Goal: Find specific page/section: Find specific page/section

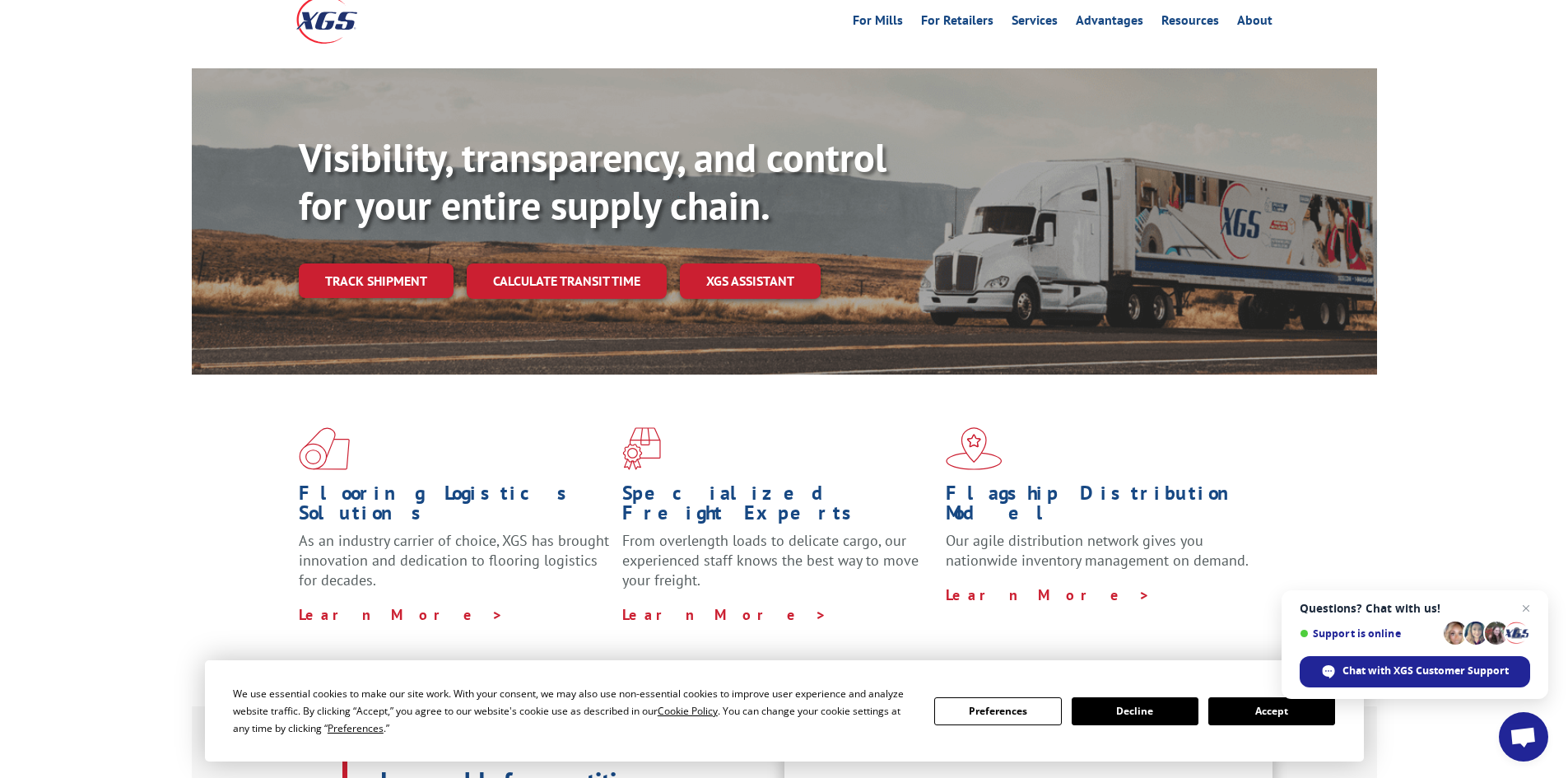
scroll to position [82, 0]
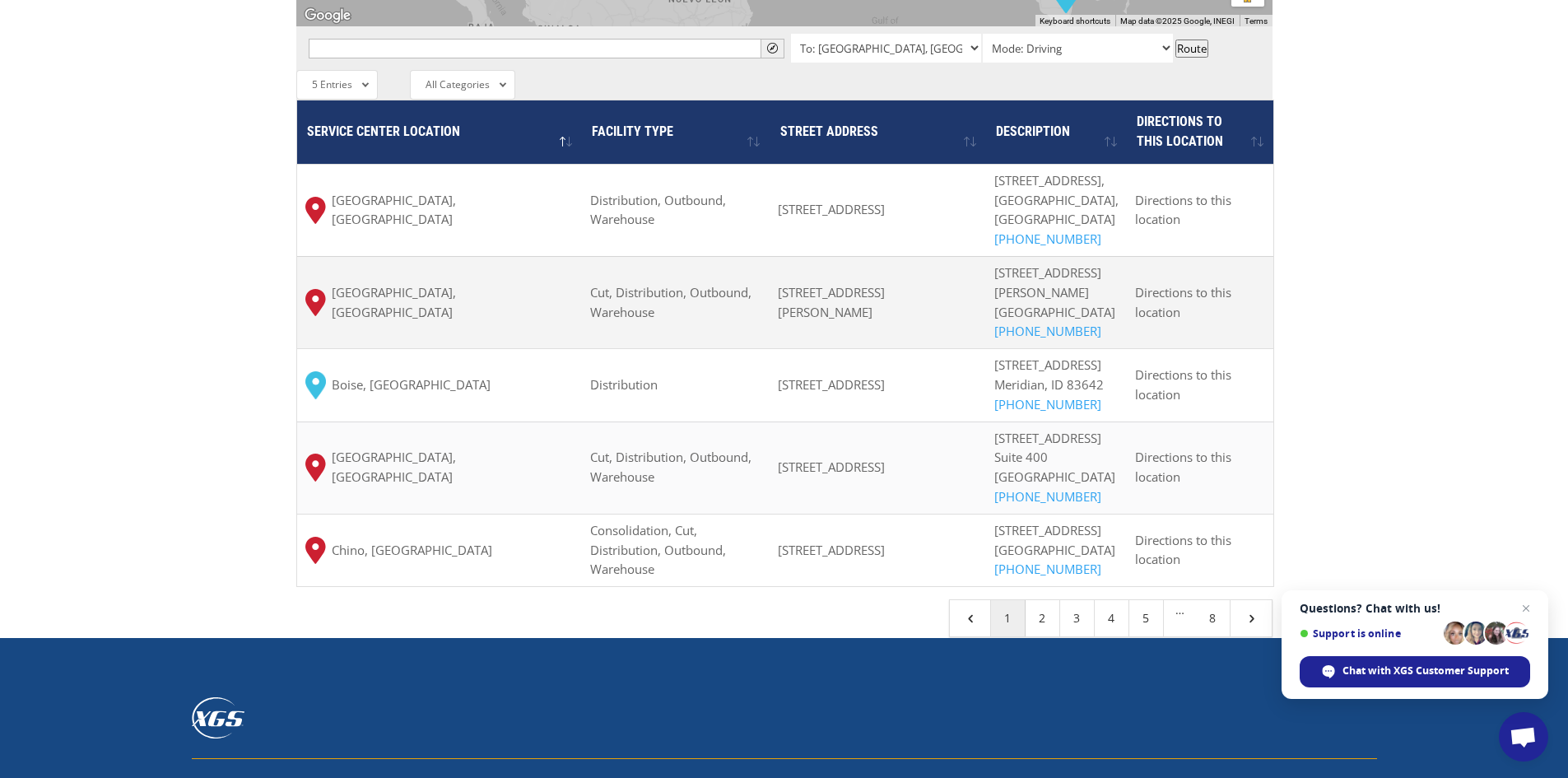
scroll to position [1400, 0]
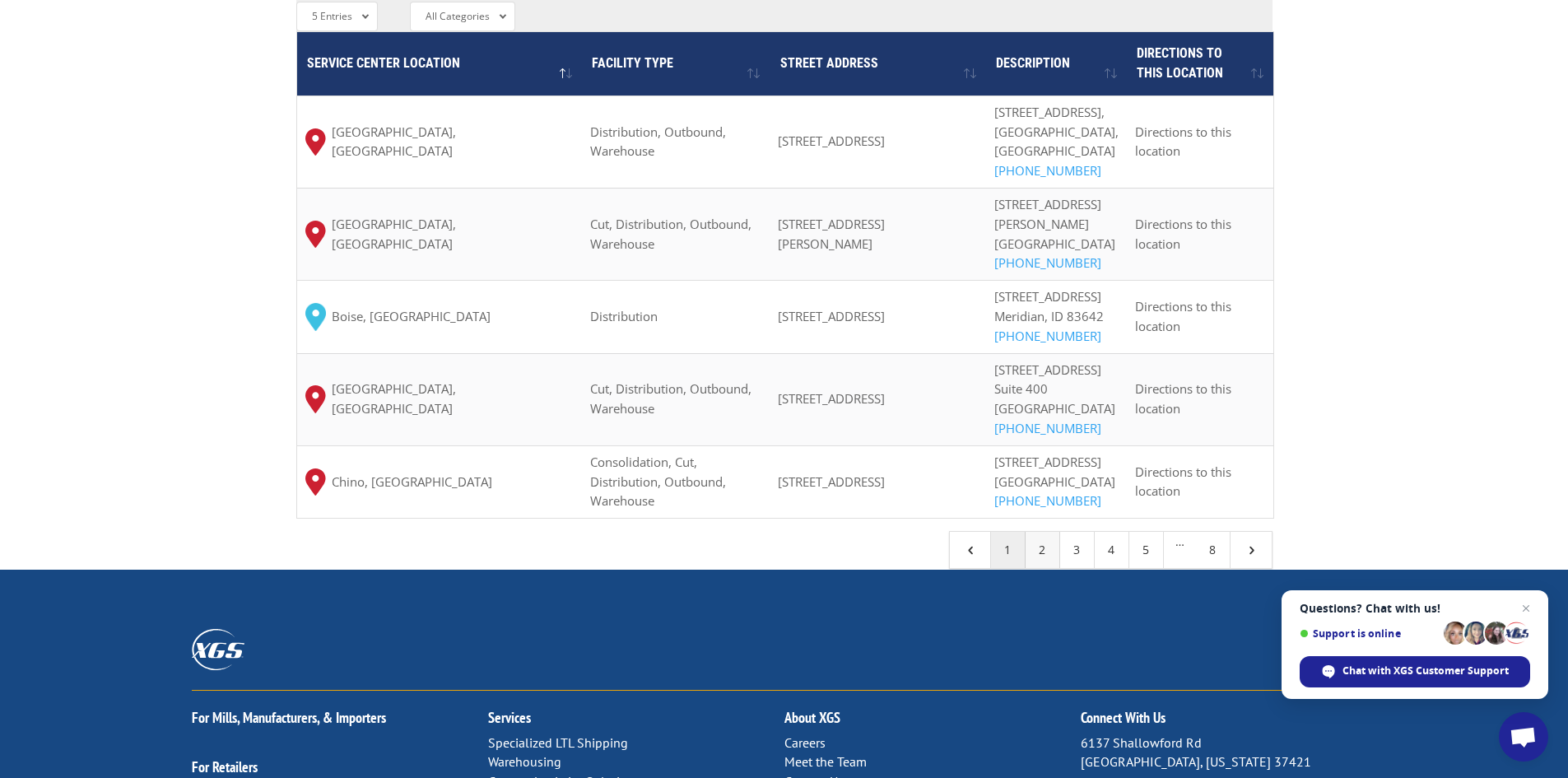
click at [1053, 568] on link "2" at bounding box center [1043, 549] width 35 height 36
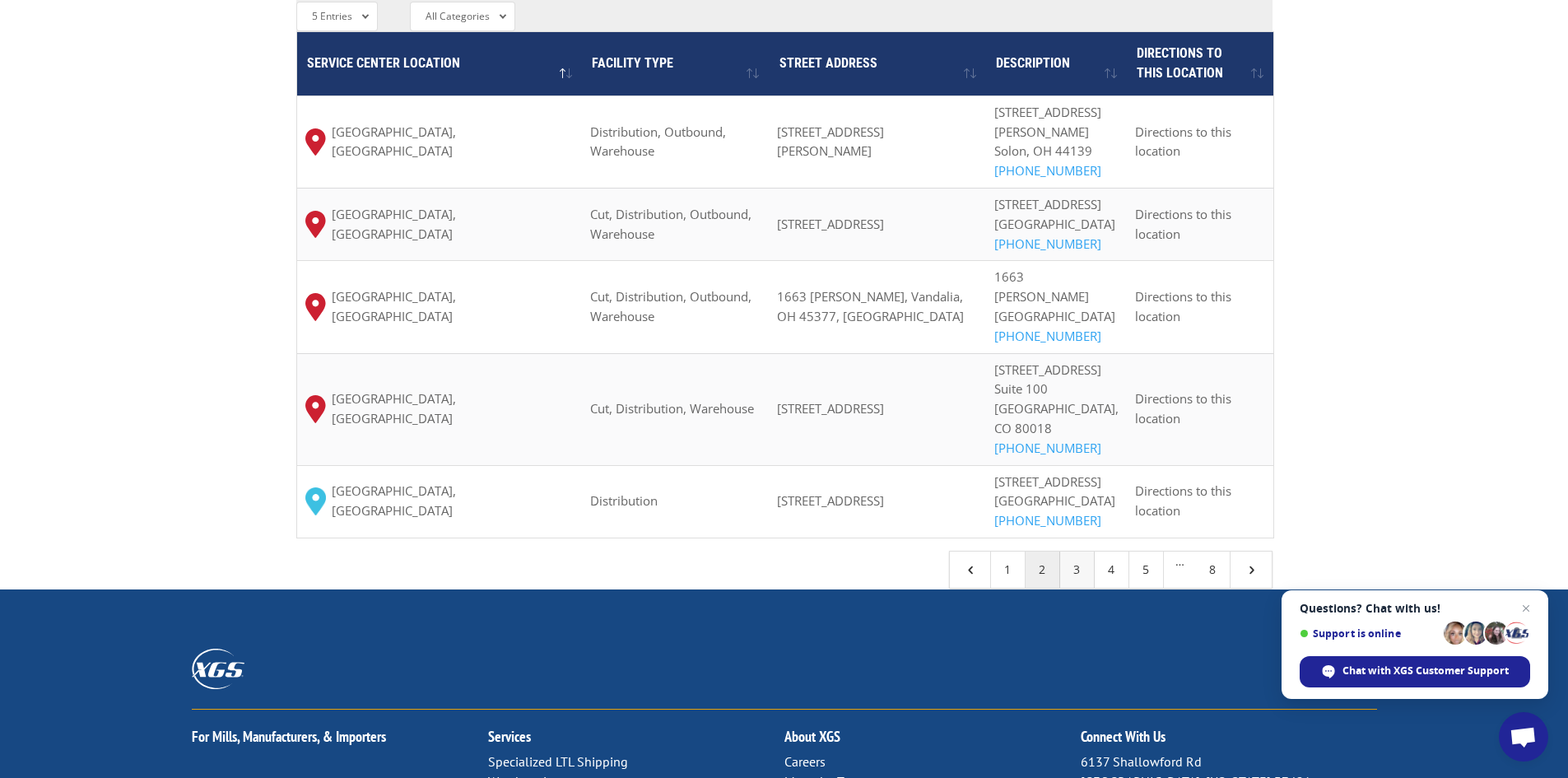
click at [1075, 552] on link "3" at bounding box center [1077, 569] width 35 height 36
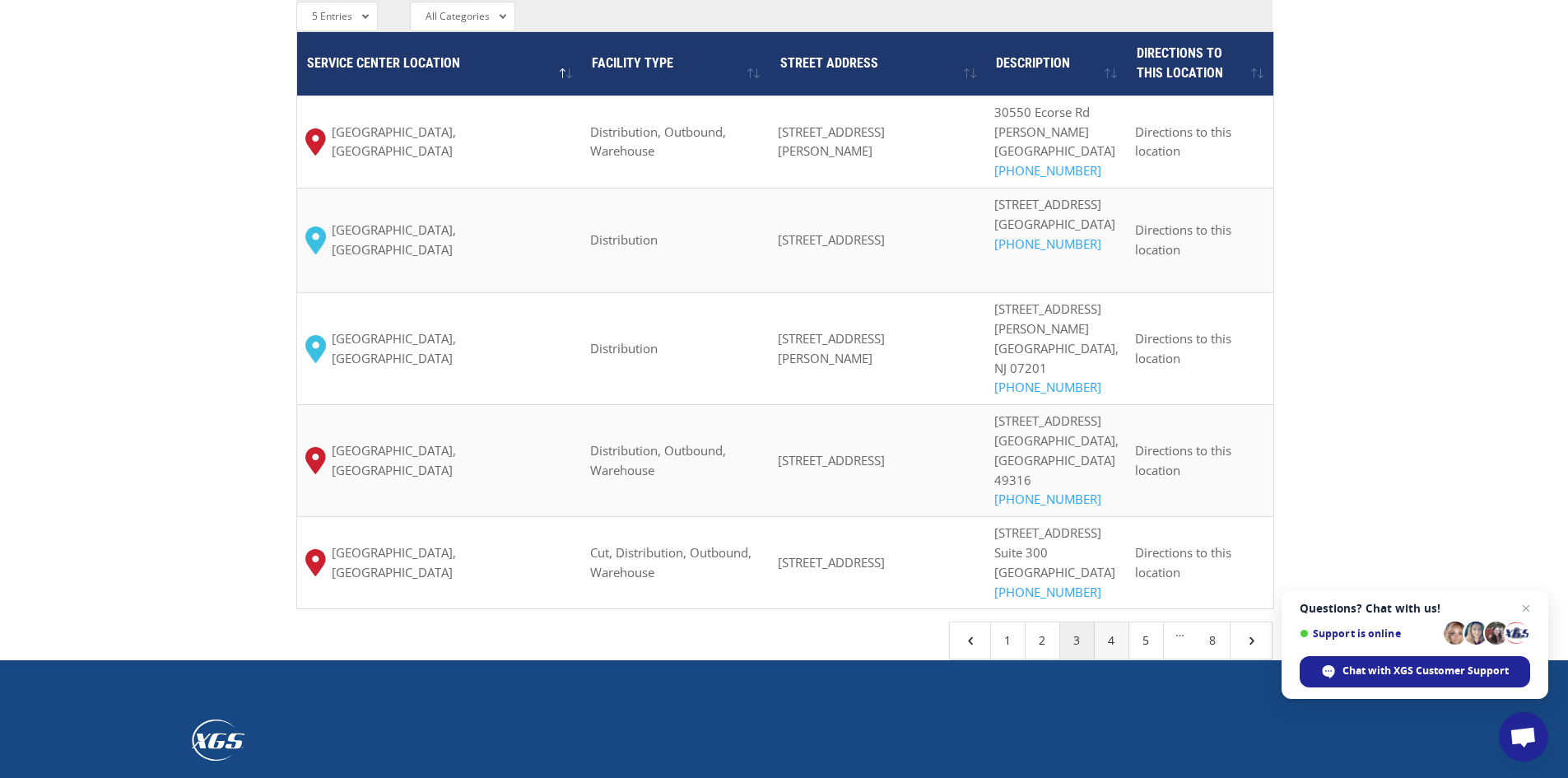
click at [1111, 623] on link "4" at bounding box center [1112, 640] width 35 height 36
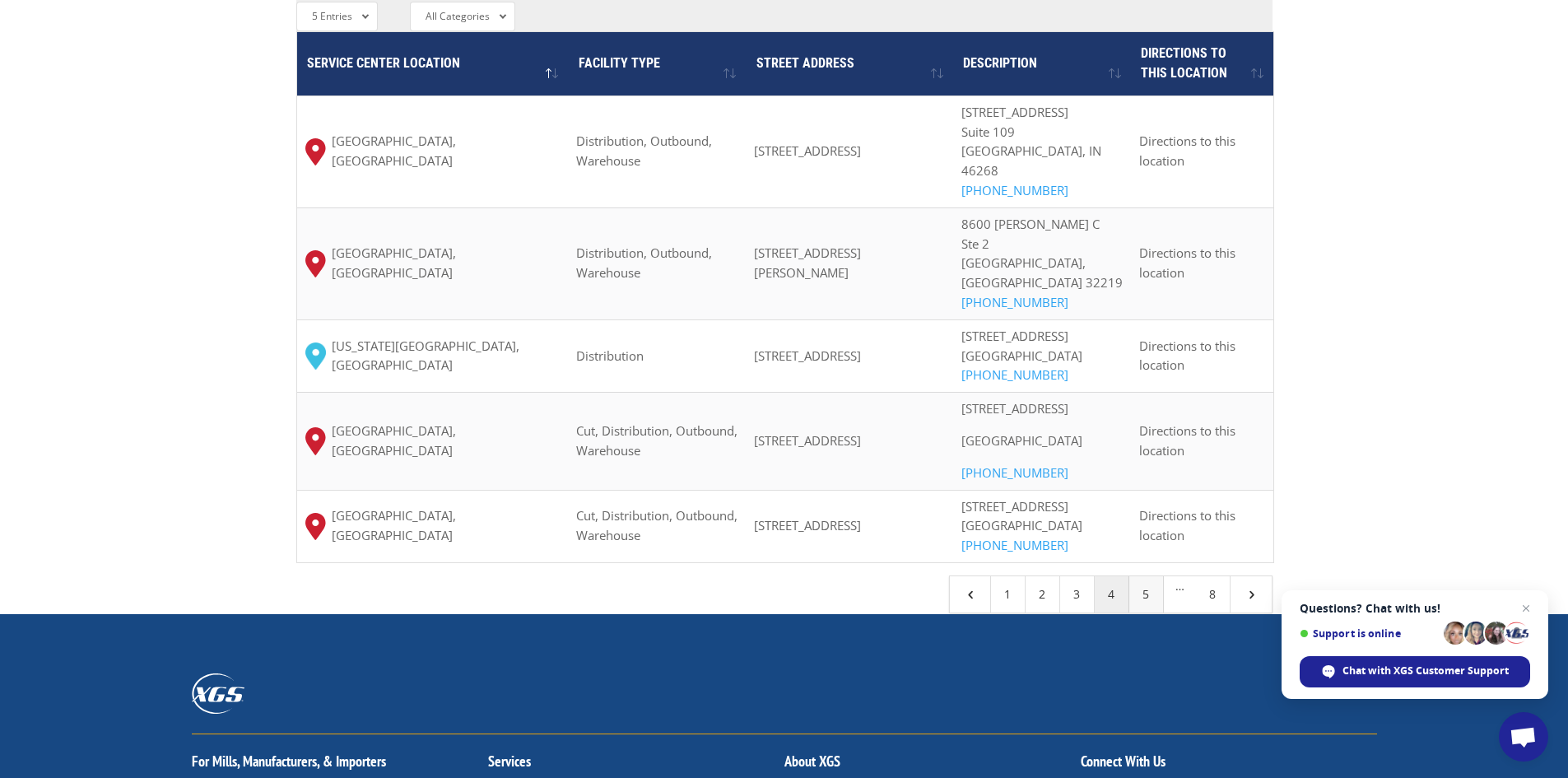
click at [1143, 613] on link "5" at bounding box center [1147, 594] width 35 height 36
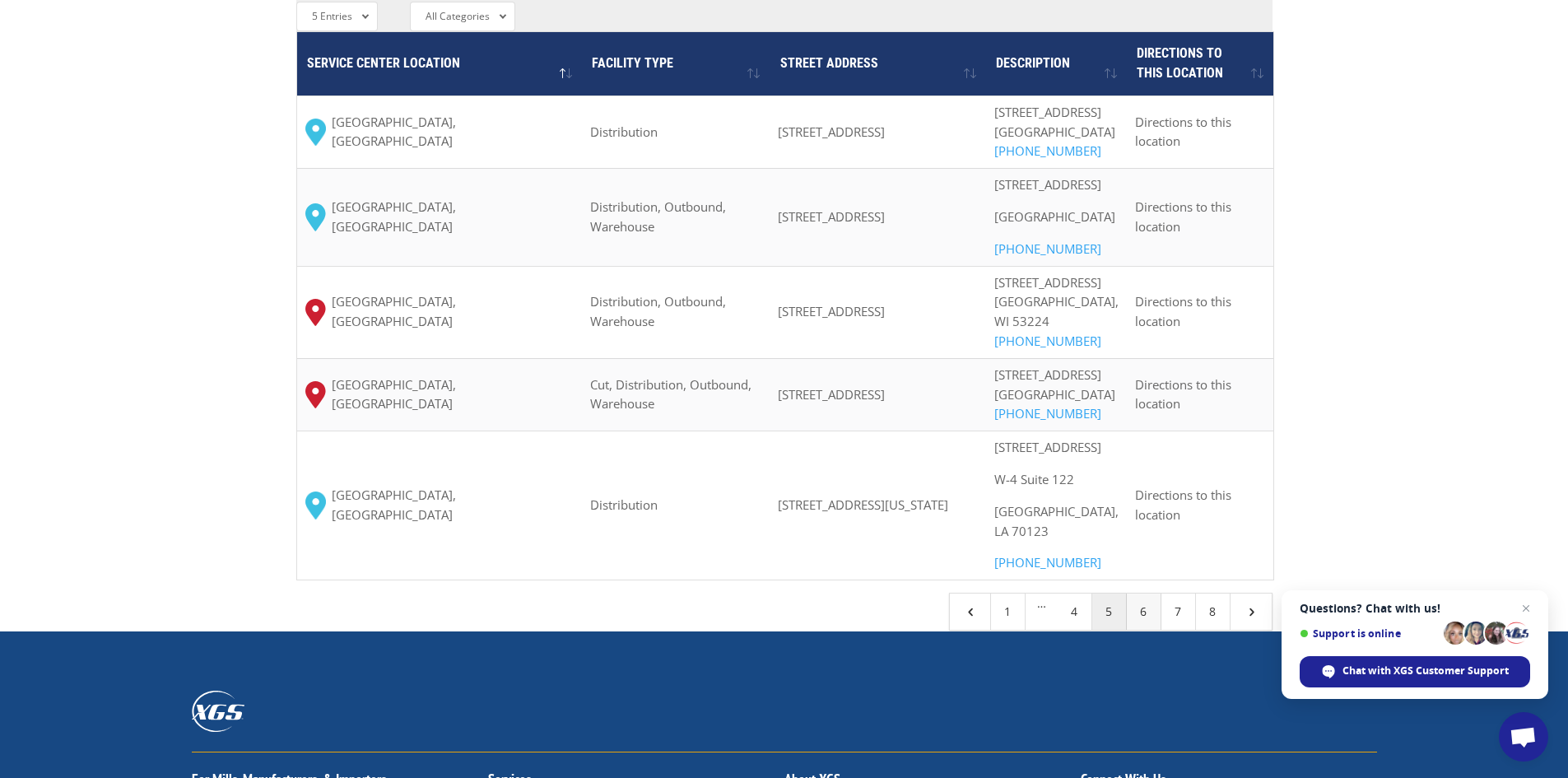
click at [1147, 630] on link "6" at bounding box center [1145, 611] width 35 height 36
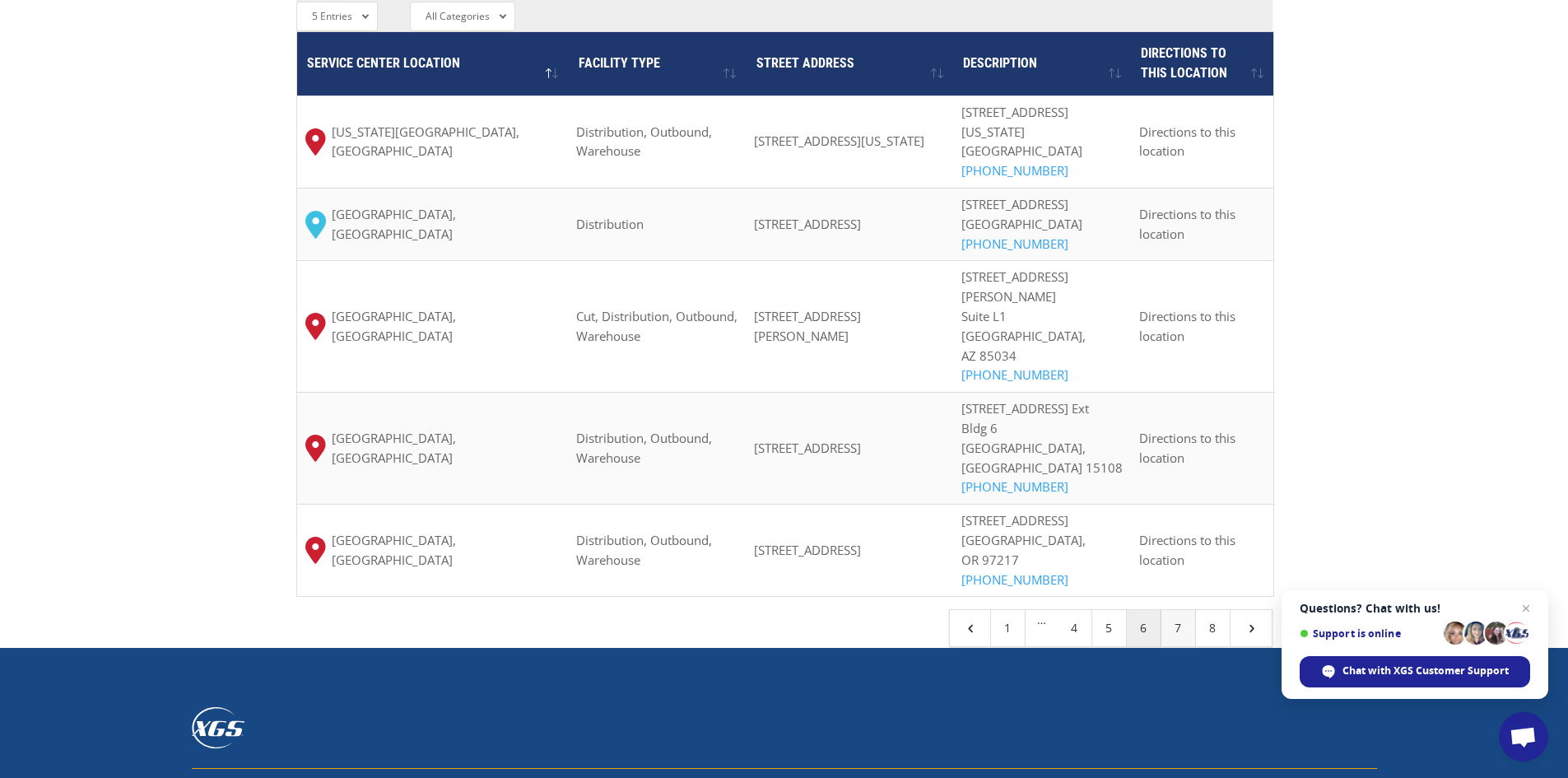
click at [1182, 610] on link "7" at bounding box center [1179, 628] width 35 height 36
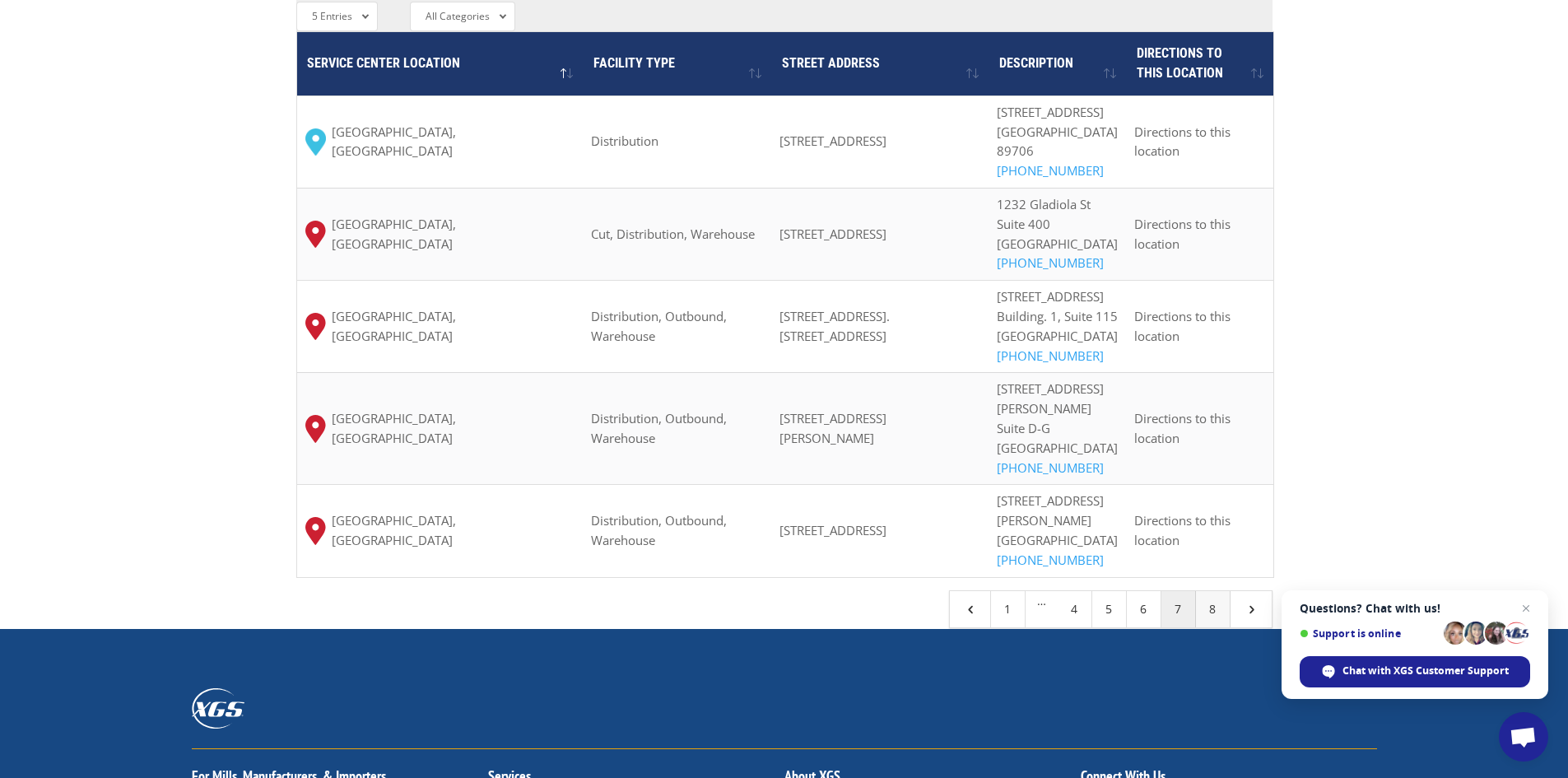
click at [1207, 628] on link "8" at bounding box center [1214, 609] width 35 height 36
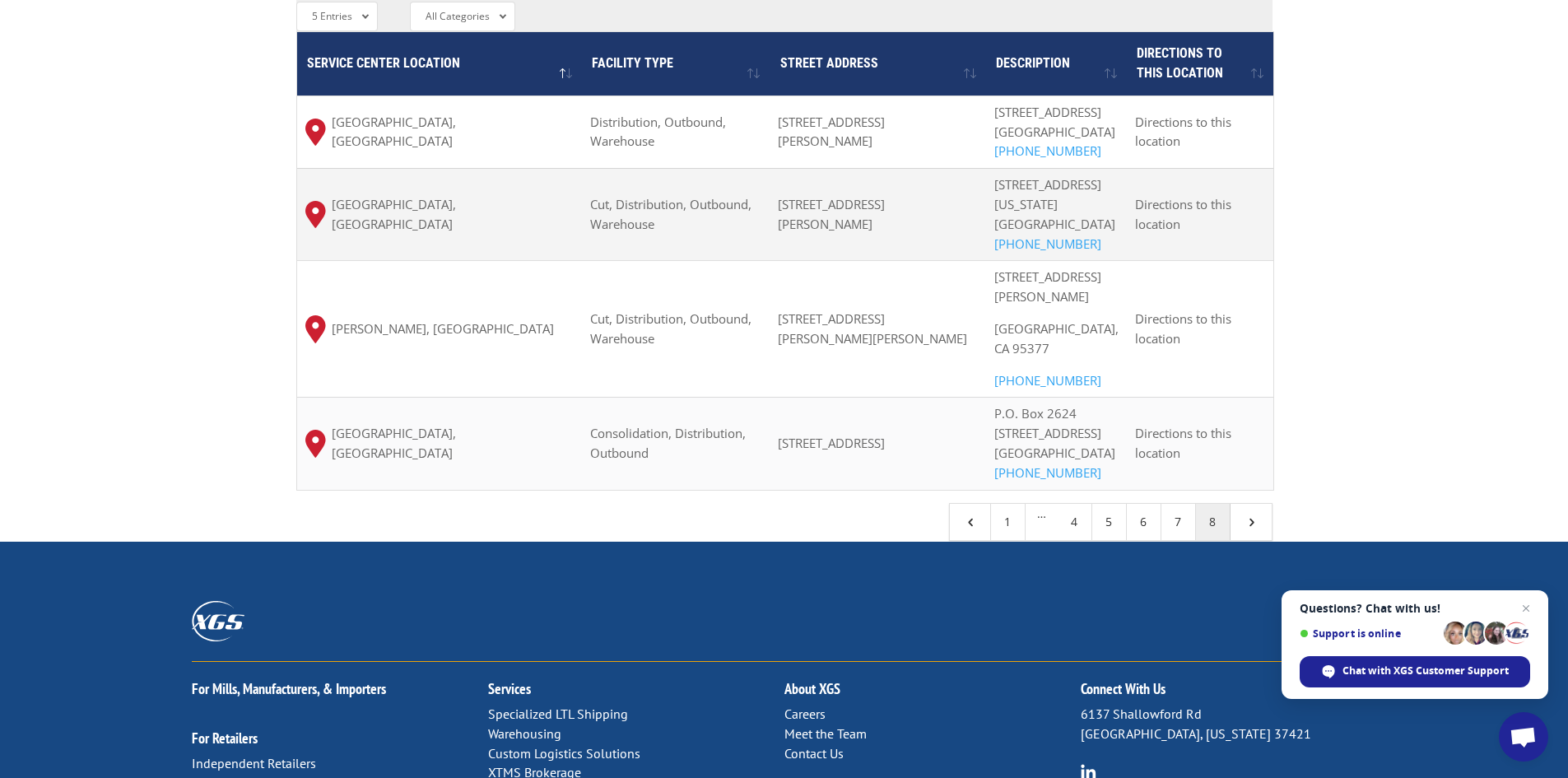
drag, startPoint x: 886, startPoint y: 163, endPoint x: 792, endPoint y: 140, distance: 96.8
click at [792, 168] on td "[STREET_ADDRESS][PERSON_NAME]" at bounding box center [877, 214] width 216 height 93
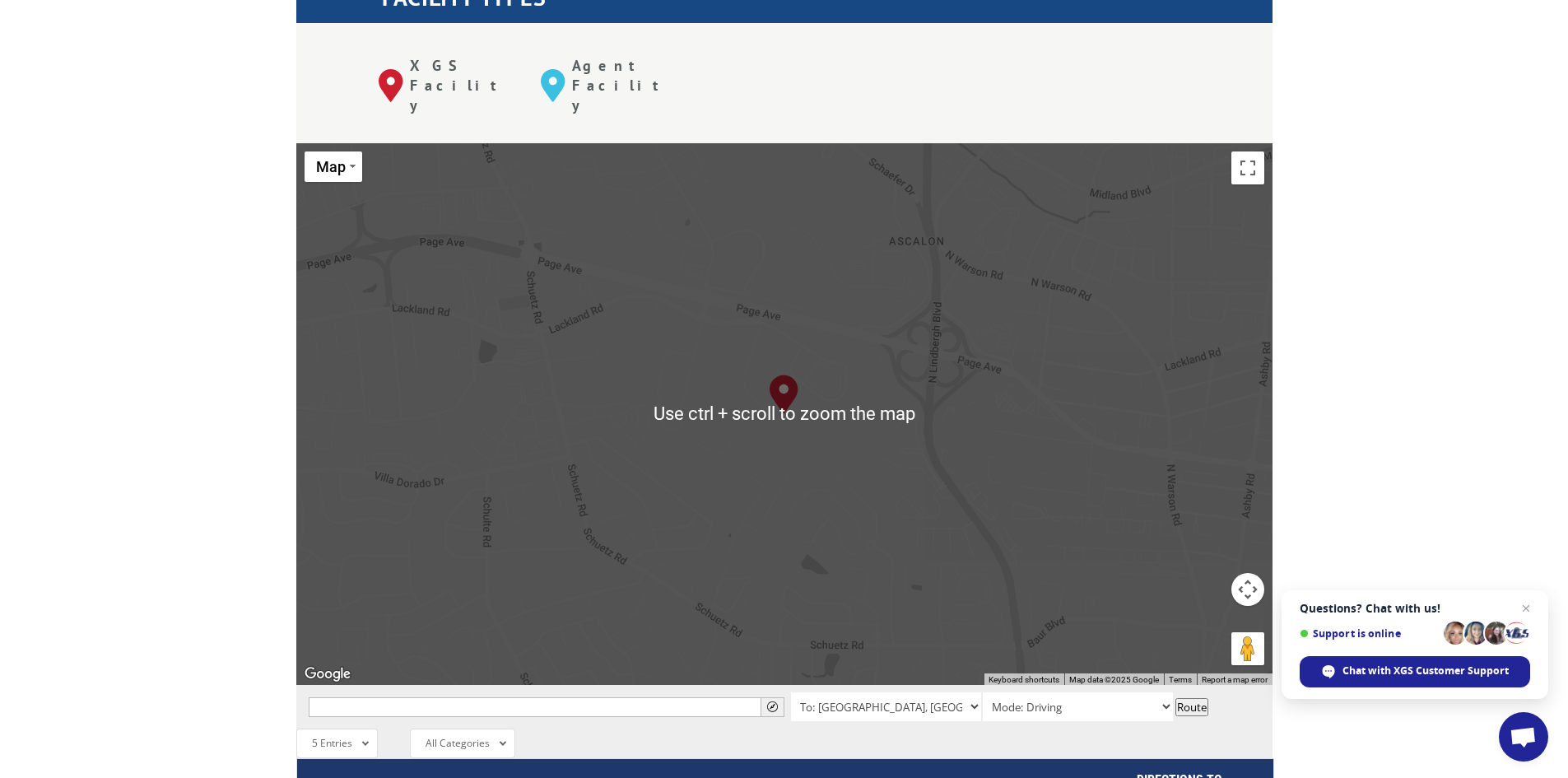
scroll to position [658, 0]
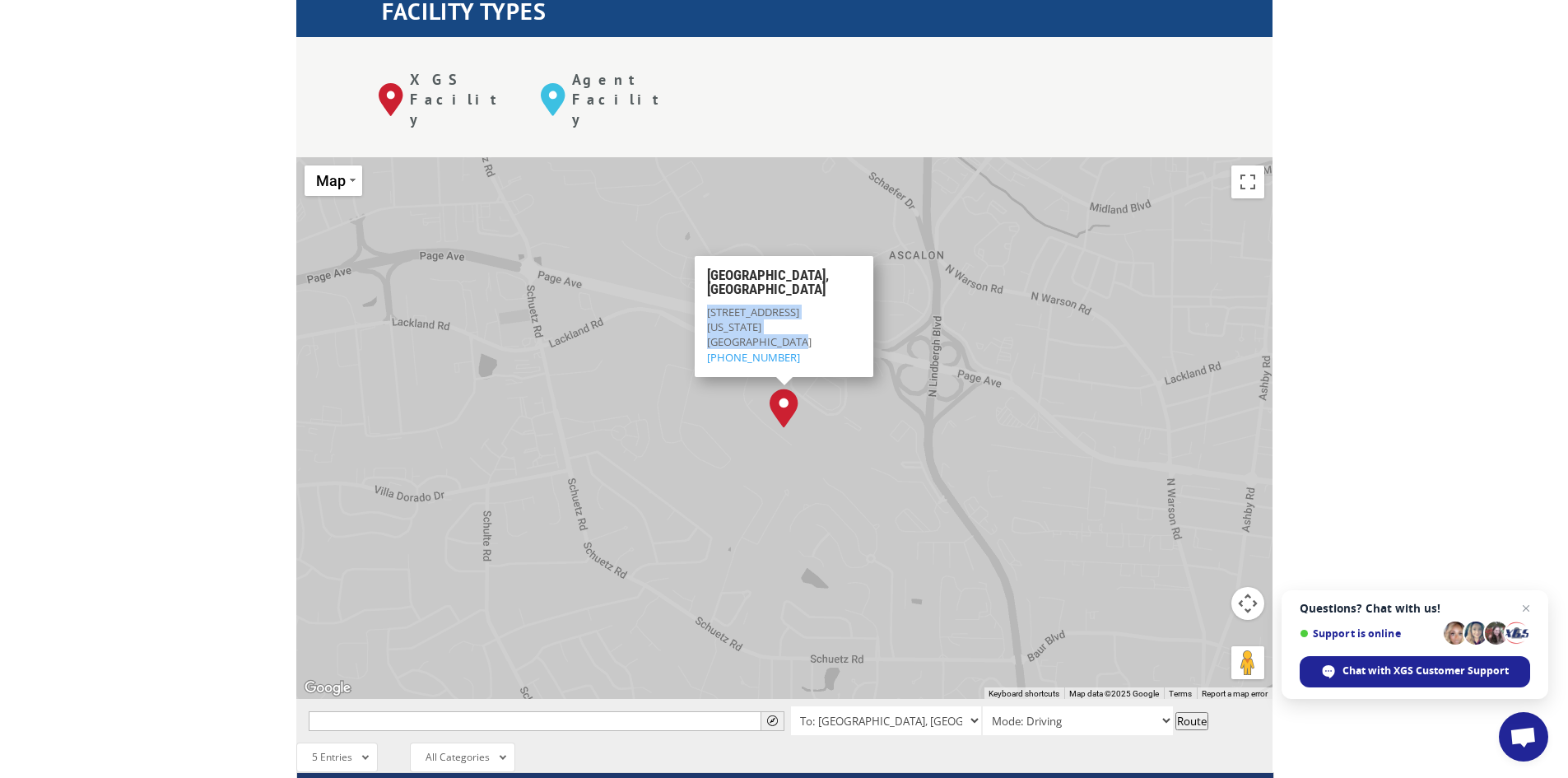
drag, startPoint x: 859, startPoint y: 267, endPoint x: 710, endPoint y: 246, distance: 150.5
click at [710, 305] on p "[STREET_ADDRESS][US_STATE] (314) 895-9479" at bounding box center [784, 334] width 154 height 60
click at [1454, 350] on div "The most powerful map in the flooring industry. Our nationwide network lets you…" at bounding box center [784, 529] width 1568 height 1506
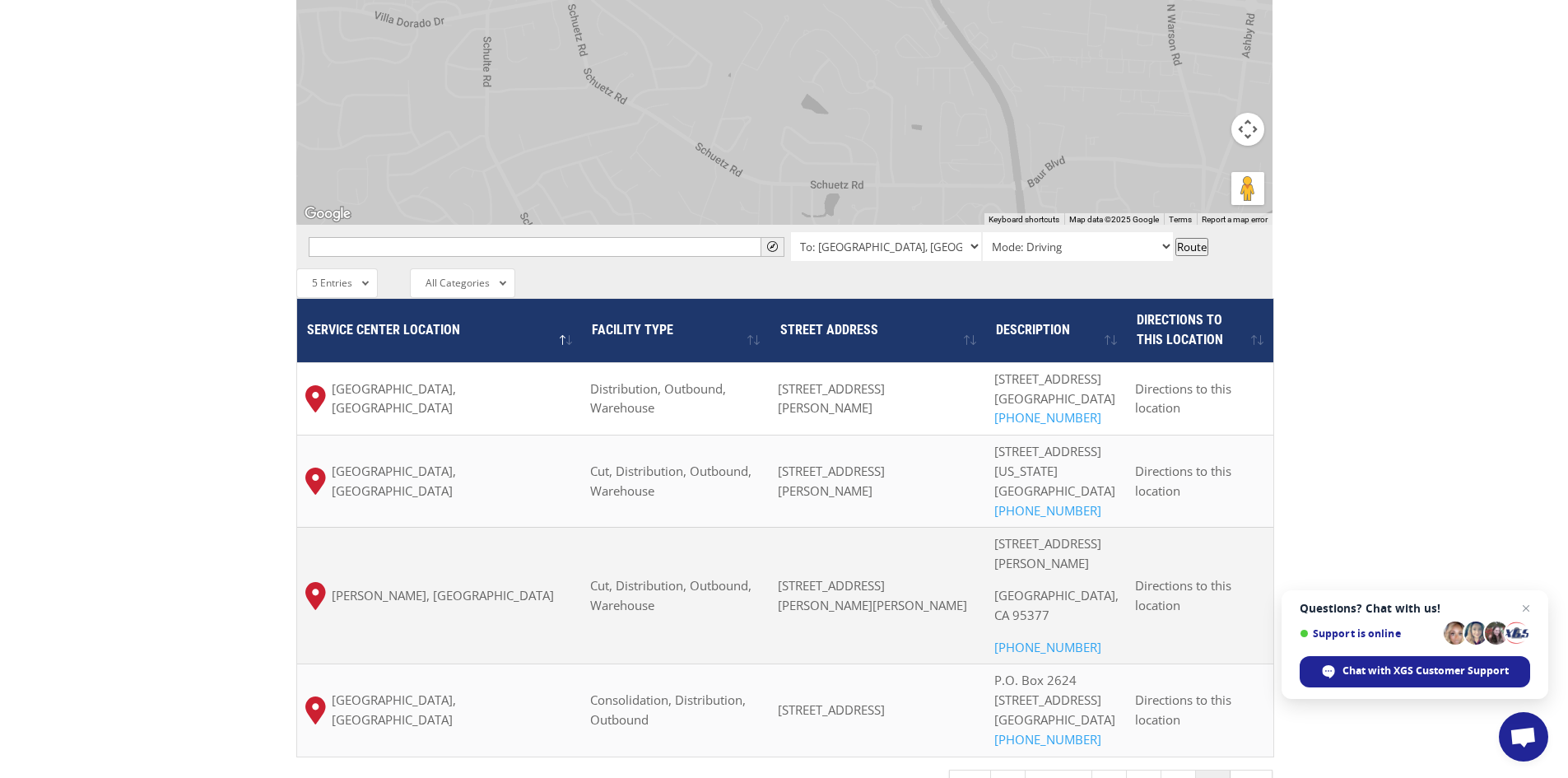
scroll to position [1235, 0]
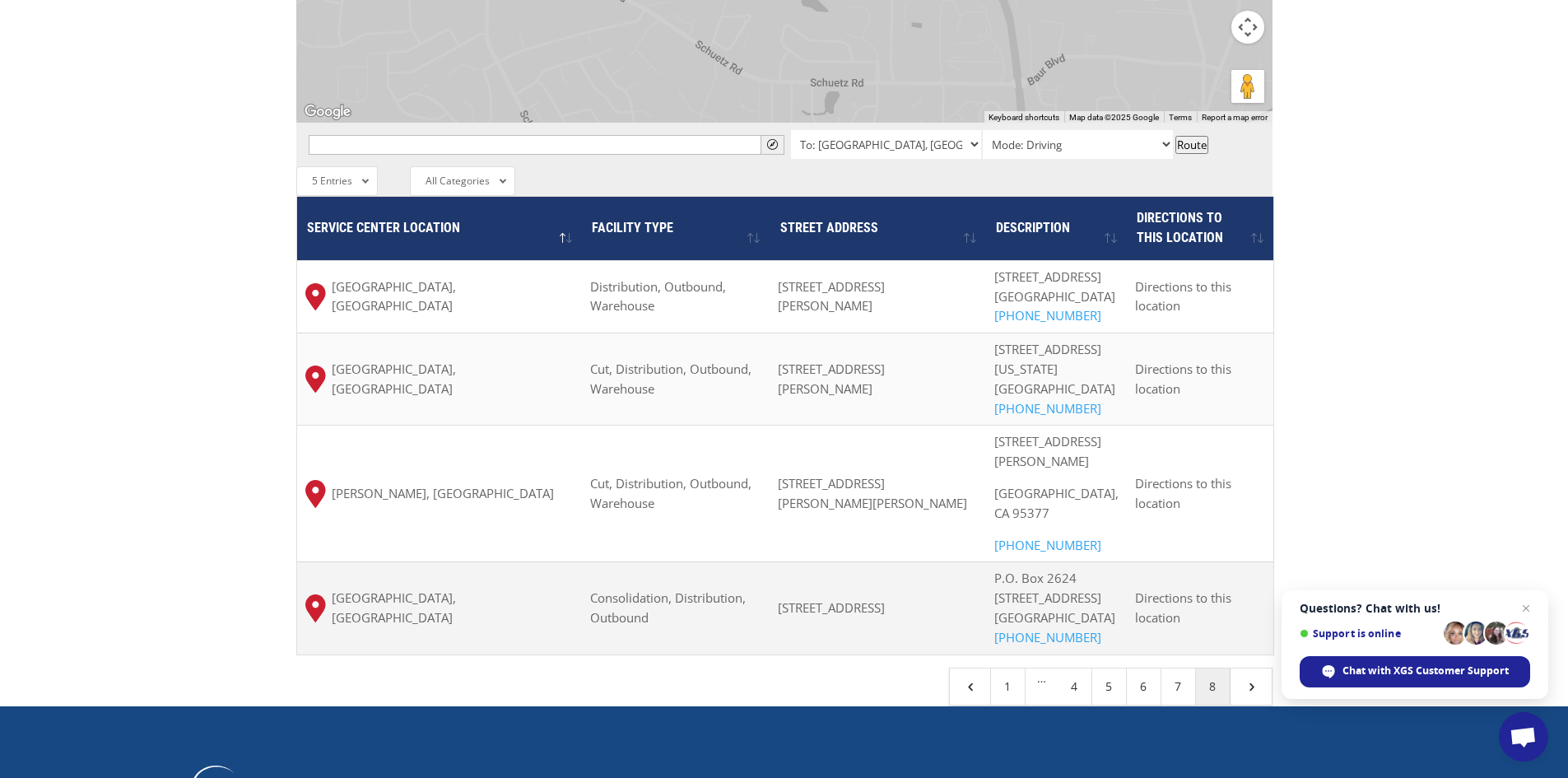
drag, startPoint x: 953, startPoint y: 569, endPoint x: 792, endPoint y: 535, distance: 164.6
click at [792, 561] on td "[STREET_ADDRESS]" at bounding box center [877, 608] width 216 height 93
copy span "[STREET_ADDRESS]"
